Goal: Answer question/provide support: Share knowledge or assist other users

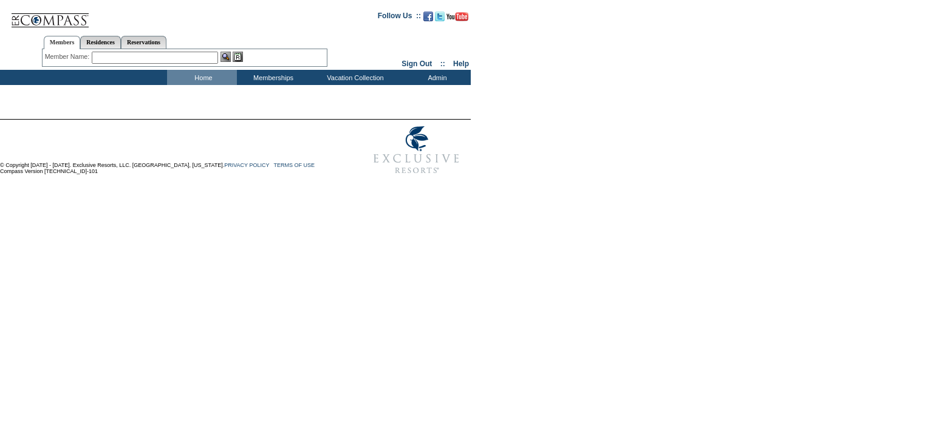
click at [198, 55] on input "text" at bounding box center [155, 58] width 126 height 12
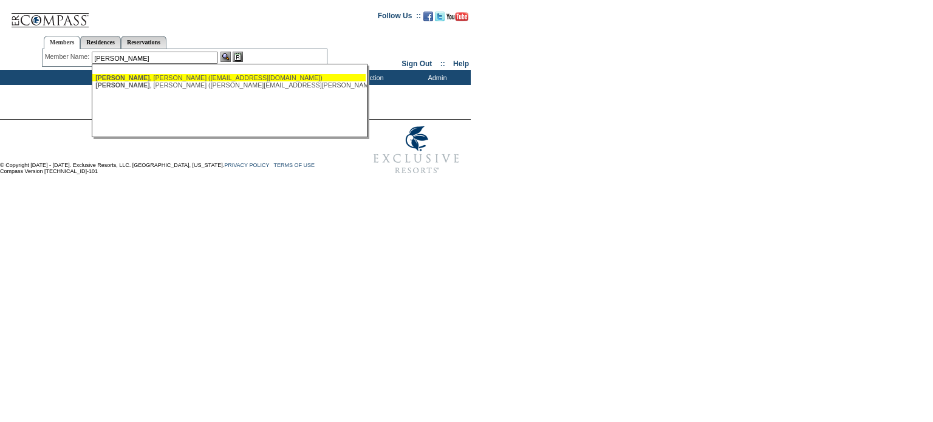
click at [178, 77] on div "[PERSON_NAME] ([EMAIL_ADDRESS][DOMAIN_NAME])" at bounding box center [228, 77] width 267 height 7
type input "[PERSON_NAME] ([EMAIL_ADDRESS][DOMAIN_NAME])"
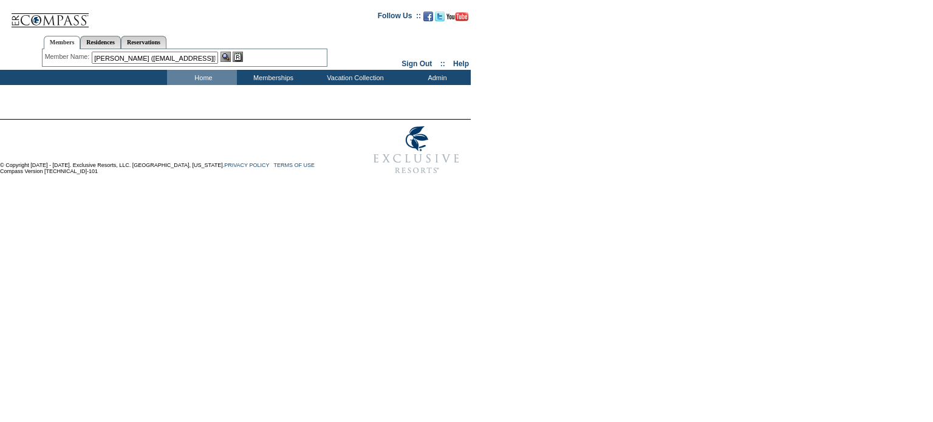
click at [242, 58] on img at bounding box center [238, 57] width 10 height 10
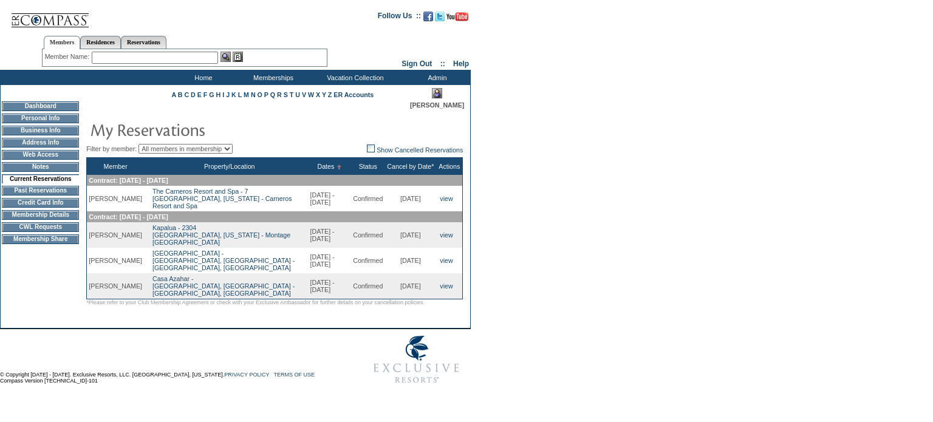
click at [175, 50] on div "Member Name: Destination or Residence: ReservationId:" at bounding box center [184, 58] width 285 height 18
click at [177, 56] on input "text" at bounding box center [155, 58] width 126 height 12
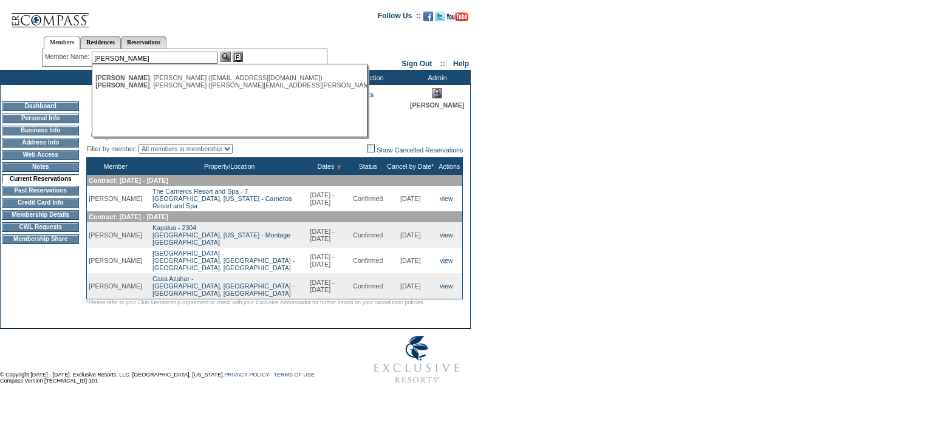
type input "[PERSON_NAME]"
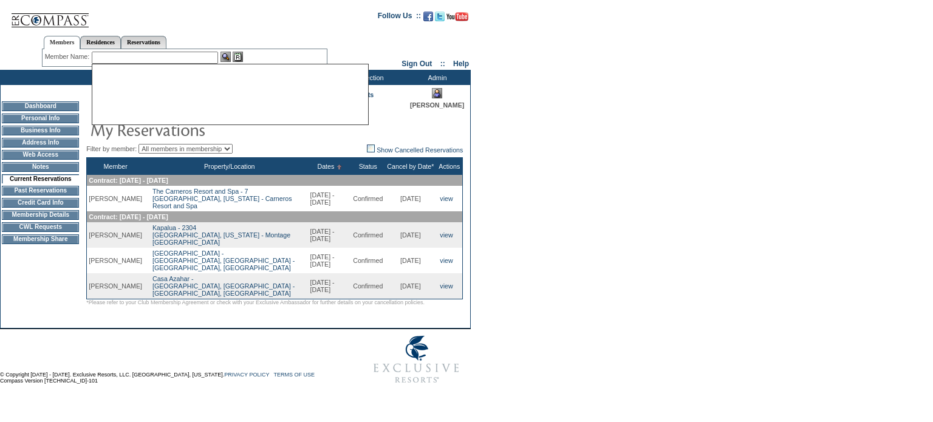
click at [585, 185] on form "Follow Us ::" at bounding box center [464, 196] width 928 height 387
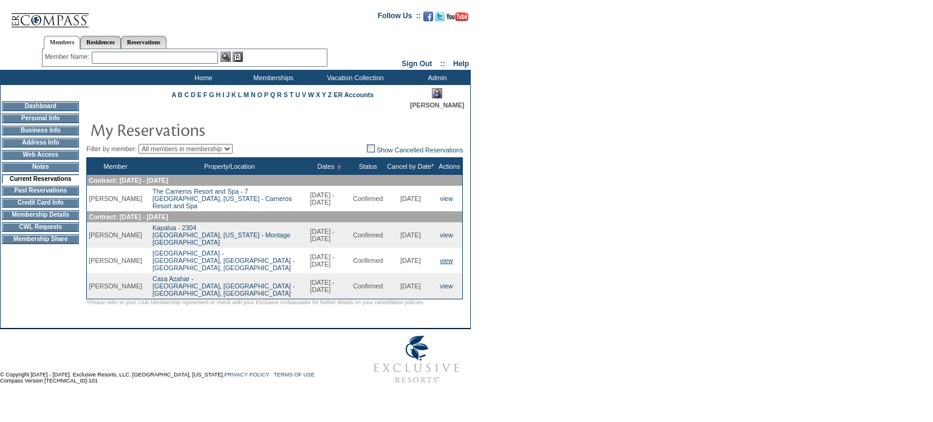
click at [443, 257] on link "view" at bounding box center [446, 260] width 13 height 7
